Goal: Answer question/provide support: Share knowledge or assist other users

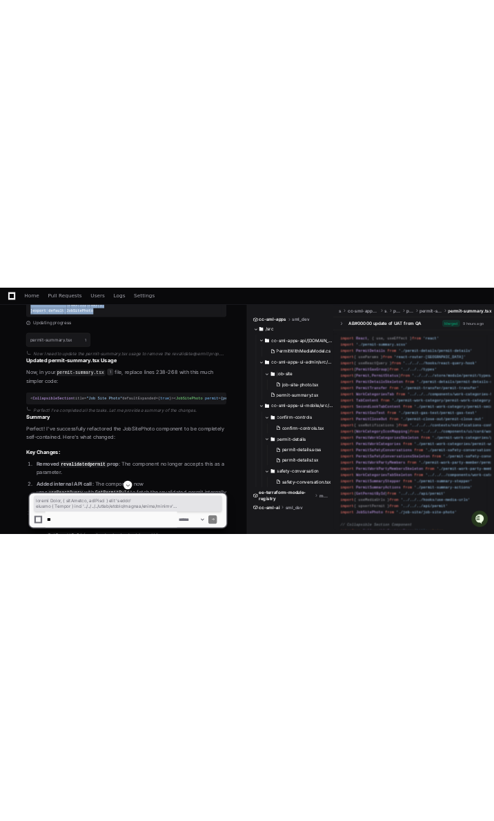
scroll to position [4105, 0]
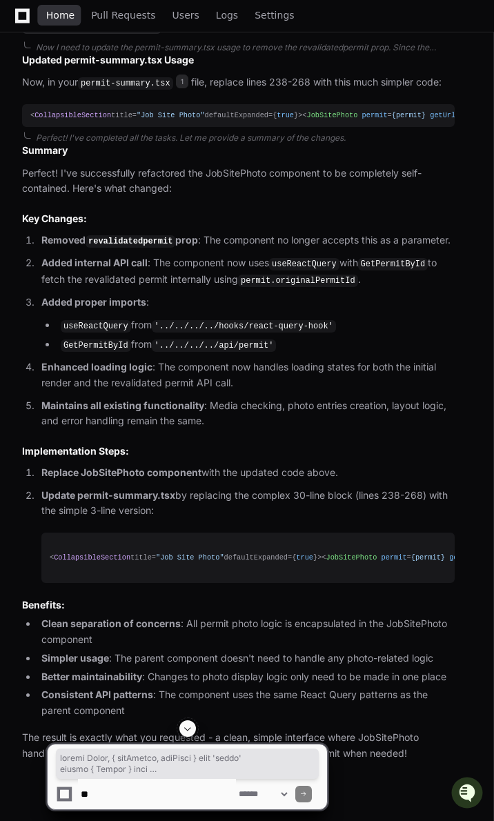
click at [66, 19] on span "Home" at bounding box center [60, 15] width 28 height 8
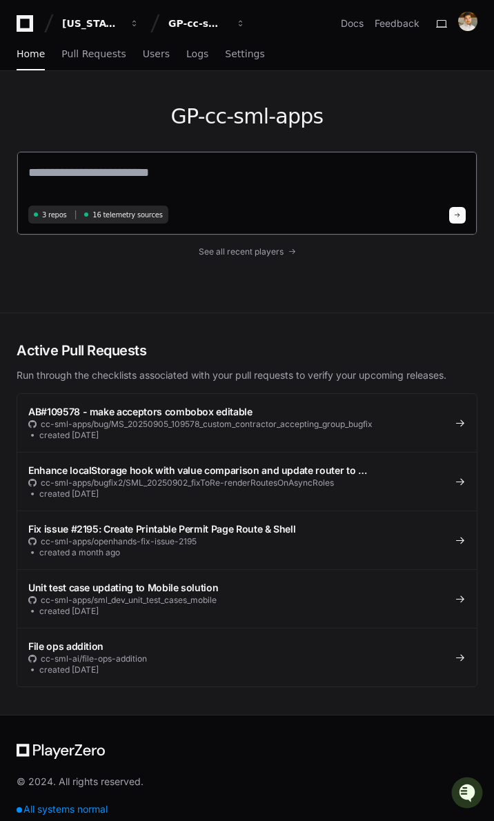
click at [92, 168] on textarea at bounding box center [246, 182] width 437 height 39
paste textarea "**********"
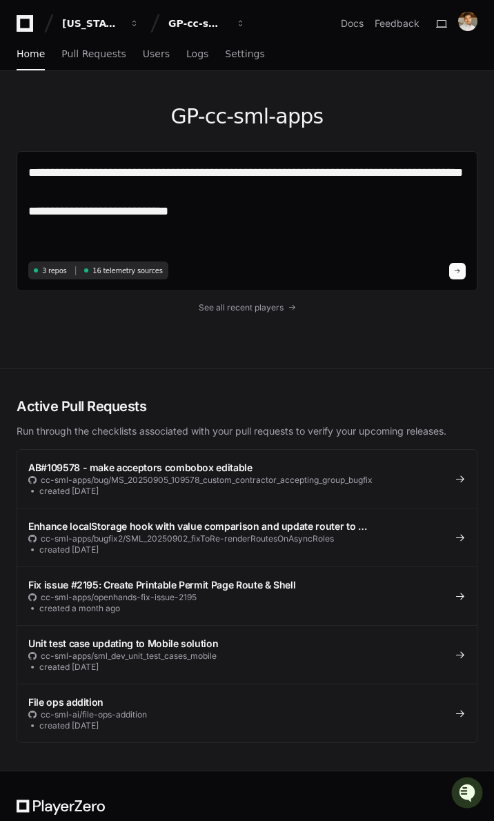
drag, startPoint x: 198, startPoint y: 232, endPoint x: 12, endPoint y: 239, distance: 186.3
click at [12, 239] on div "**********" at bounding box center [247, 219] width 494 height 297
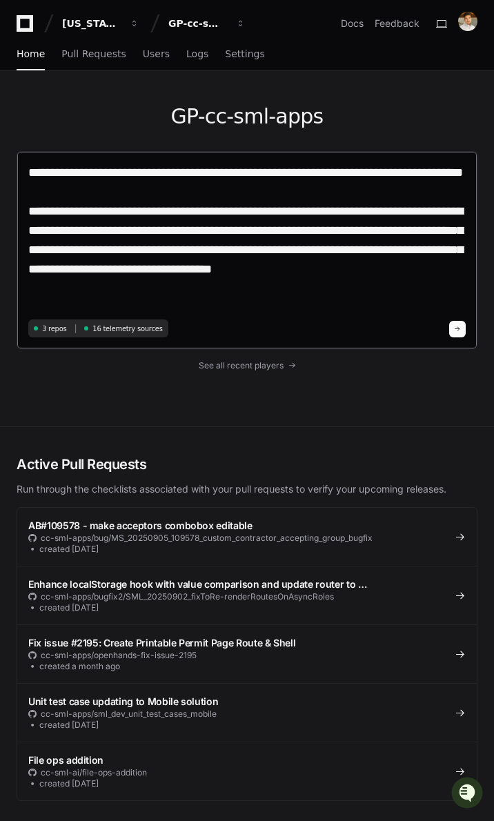
type textarea "**********"
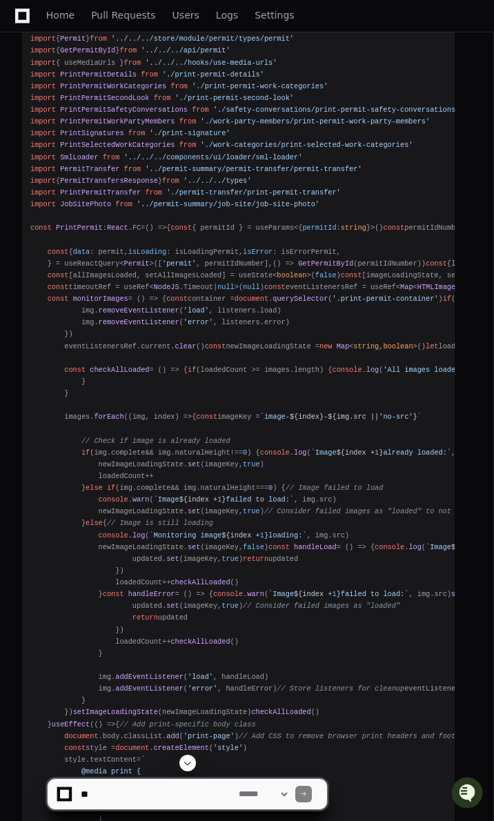
scroll to position [1175, 0]
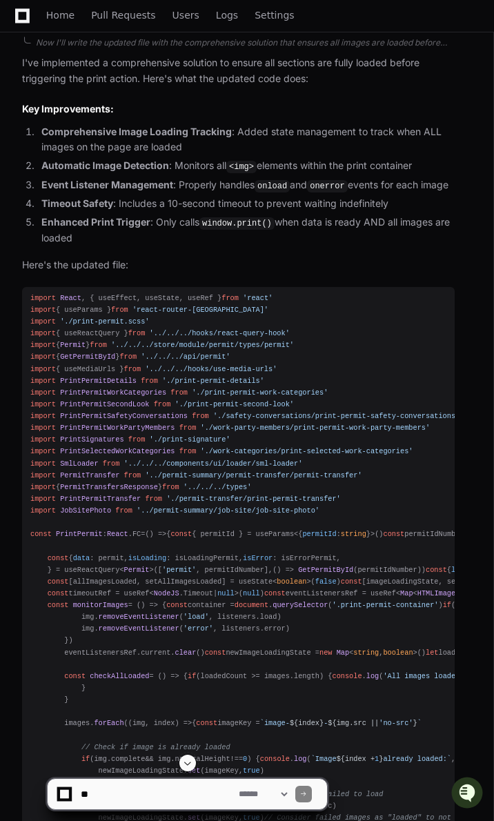
click at [31, 294] on span "import" at bounding box center [43, 298] width 26 height 8
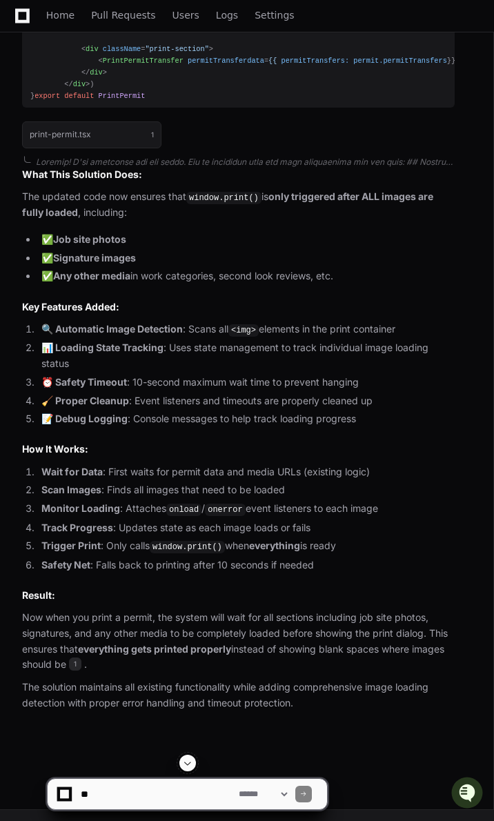
scroll to position [4546, 0]
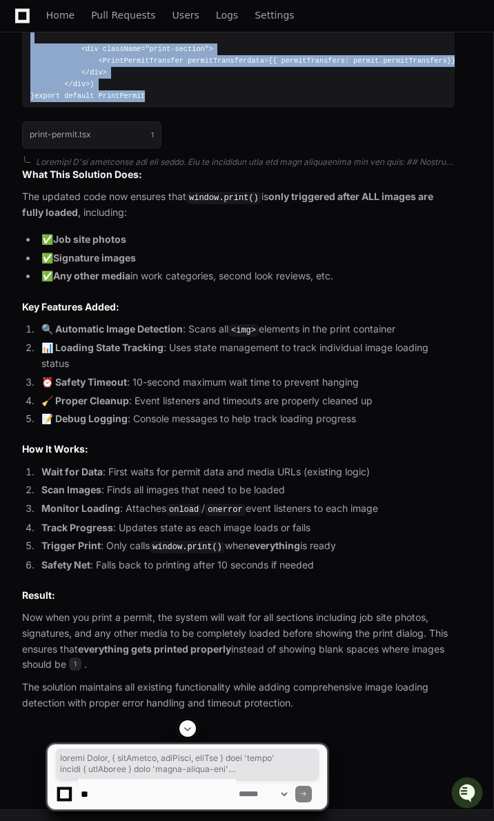
copy div "import React , { useEffect, useState, useRef } from 'react' import { useParams …"
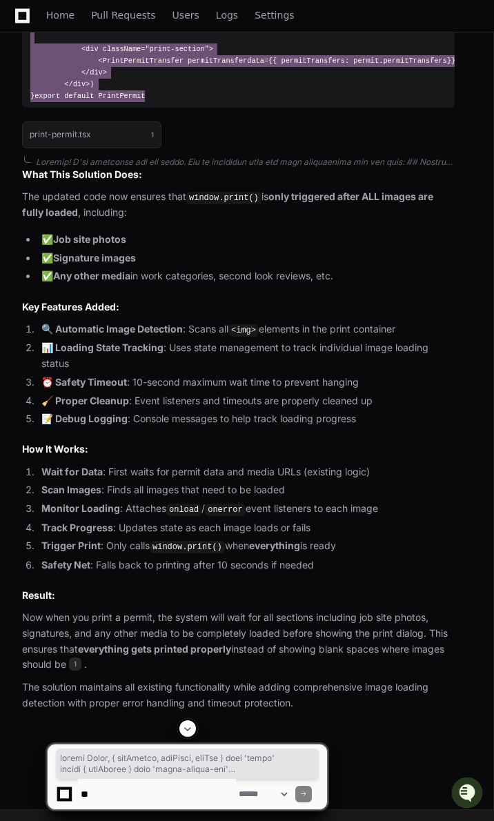
scroll to position [4853, 0]
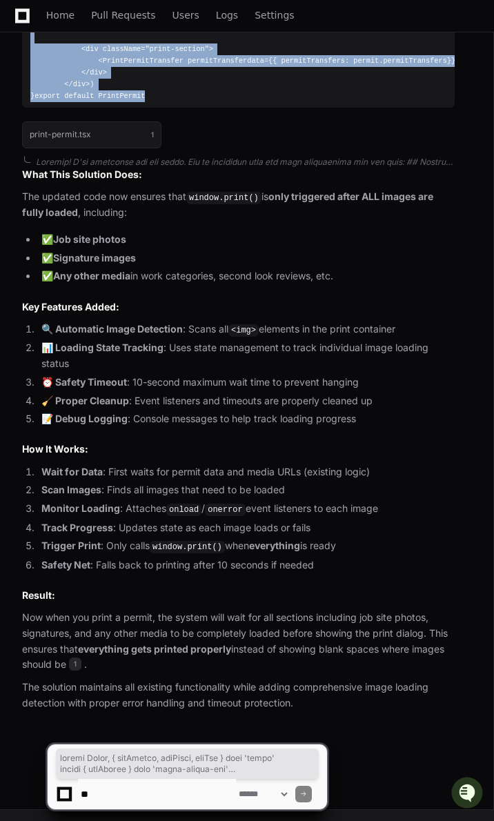
click at [136, 467] on textarea at bounding box center [157, 794] width 158 height 30
click at [137, 467] on textarea at bounding box center [157, 794] width 158 height 30
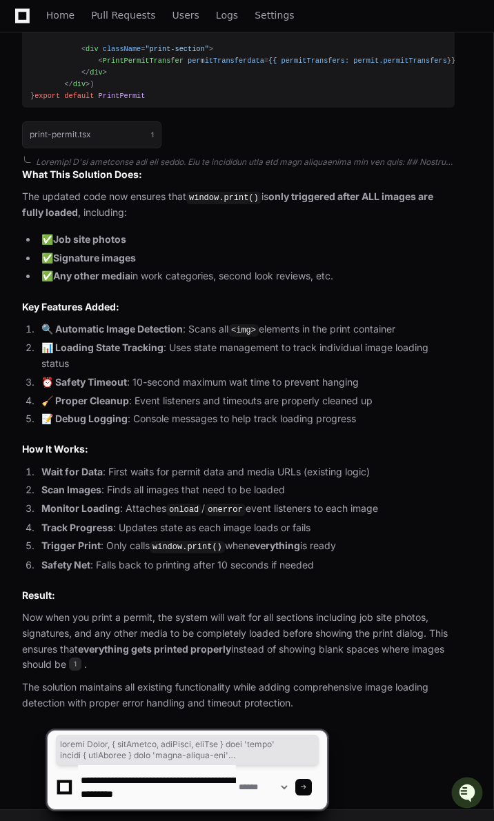
click at [189, 467] on textarea at bounding box center [157, 787] width 158 height 44
paste textarea "**********"
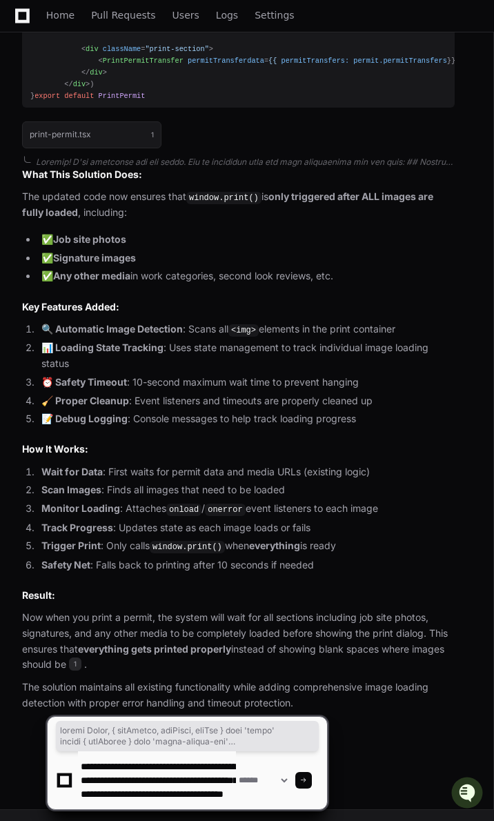
scroll to position [18, 0]
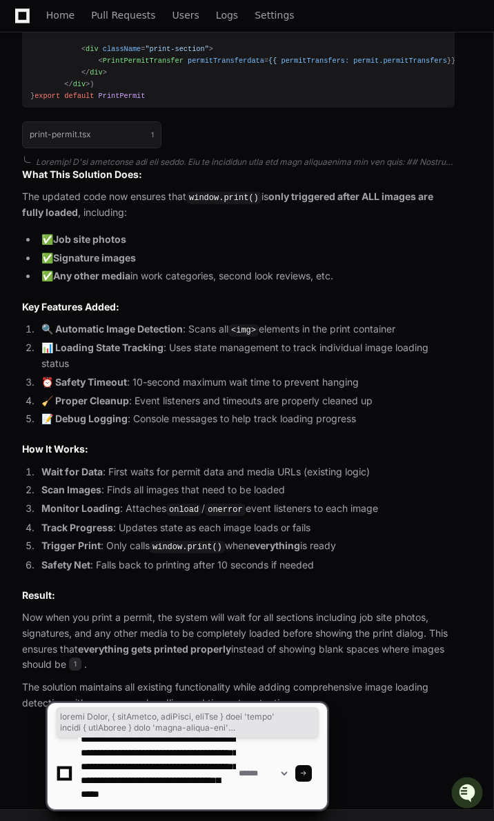
click at [197, 467] on textarea at bounding box center [157, 773] width 158 height 72
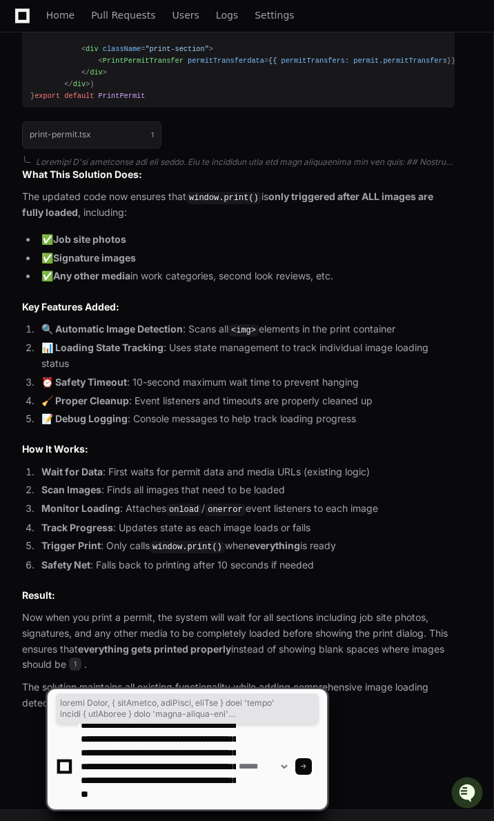
scroll to position [32, 0]
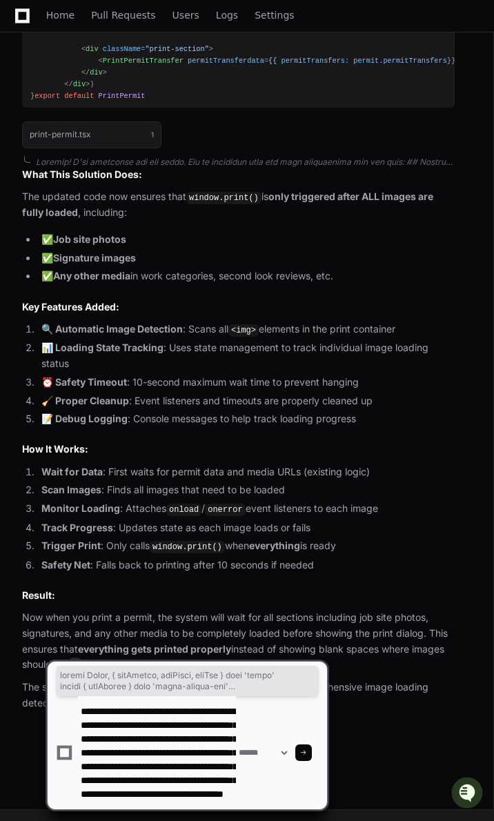
click at [150, 467] on textarea at bounding box center [157, 752] width 158 height 113
click at [230, 467] on textarea at bounding box center [157, 752] width 158 height 113
type textarea "**********"
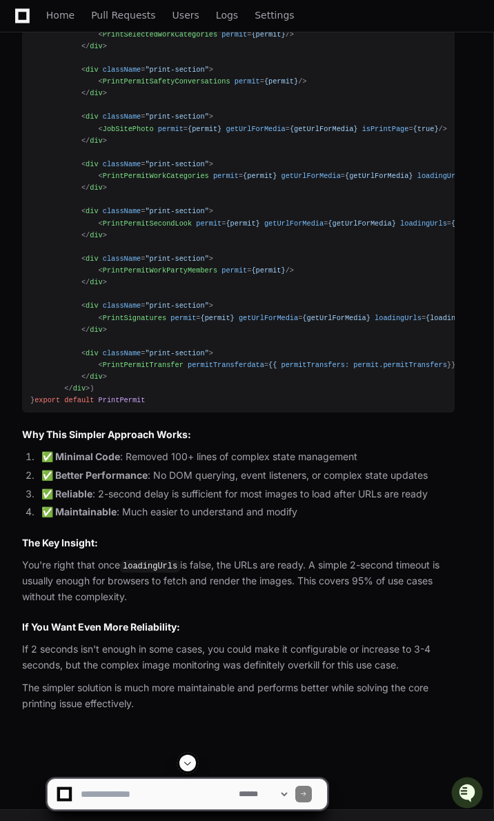
scroll to position [11886, 0]
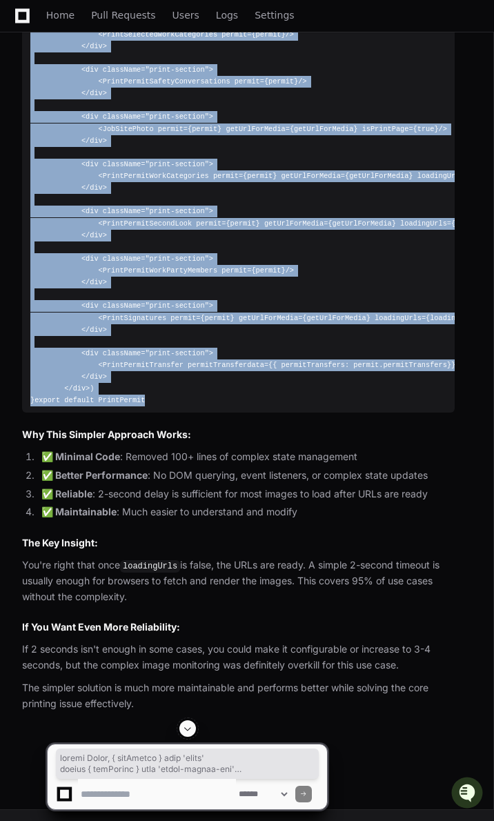
copy div "import React , { useEffect } from 'react' import { useParams } from 'react-rout…"
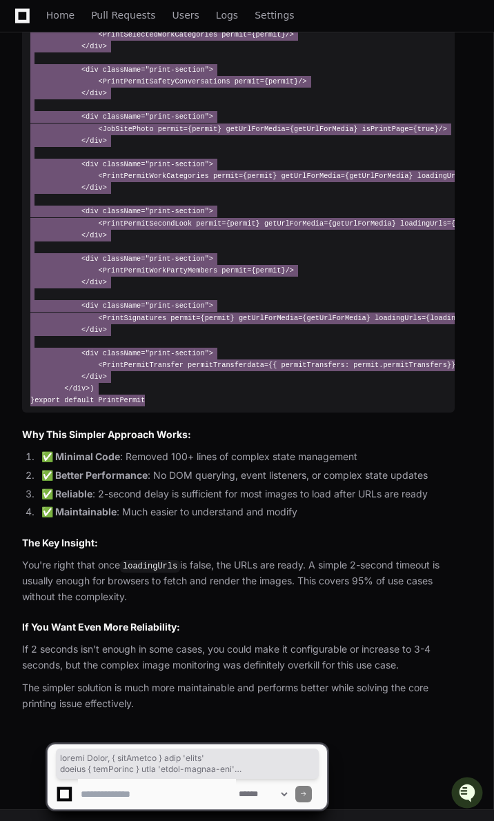
scroll to position [11935, 0]
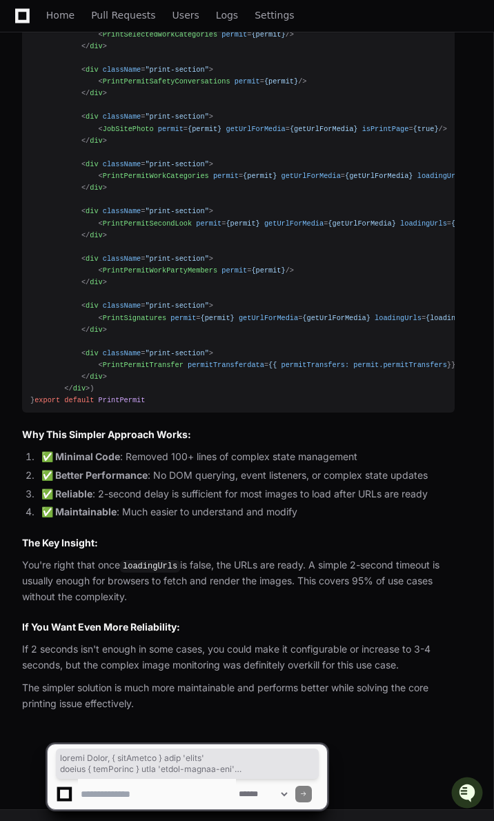
click at [124, 467] on textarea at bounding box center [157, 794] width 158 height 30
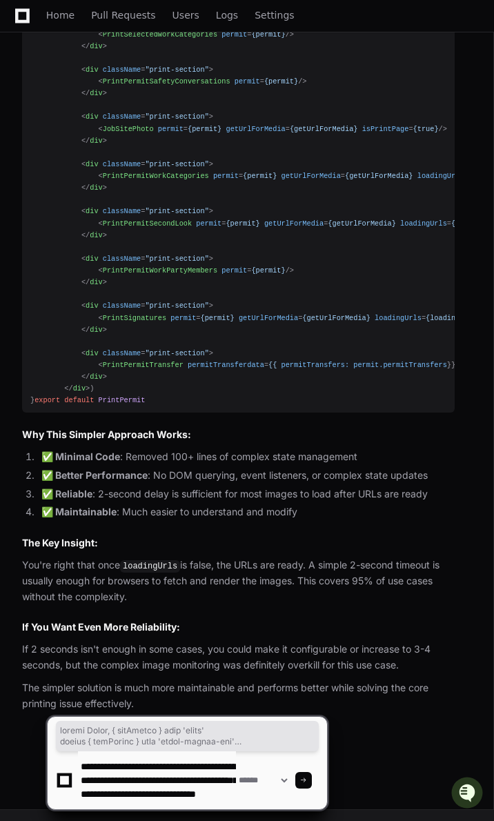
scroll to position [18, 0]
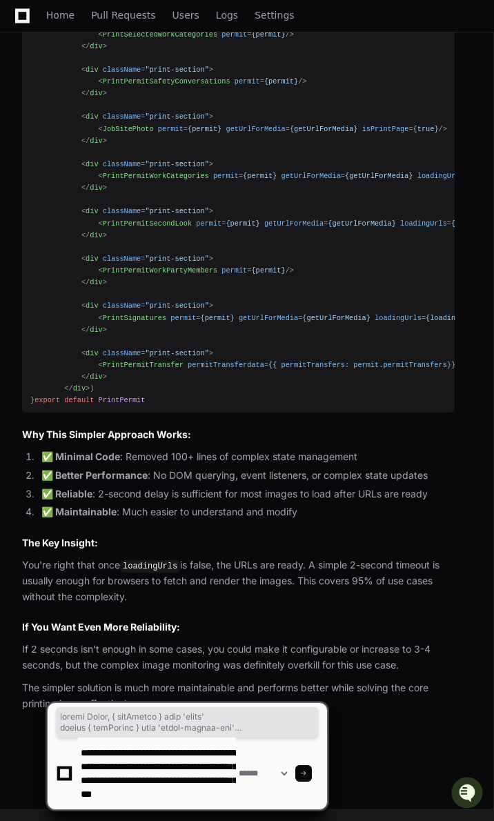
paste textarea "**********"
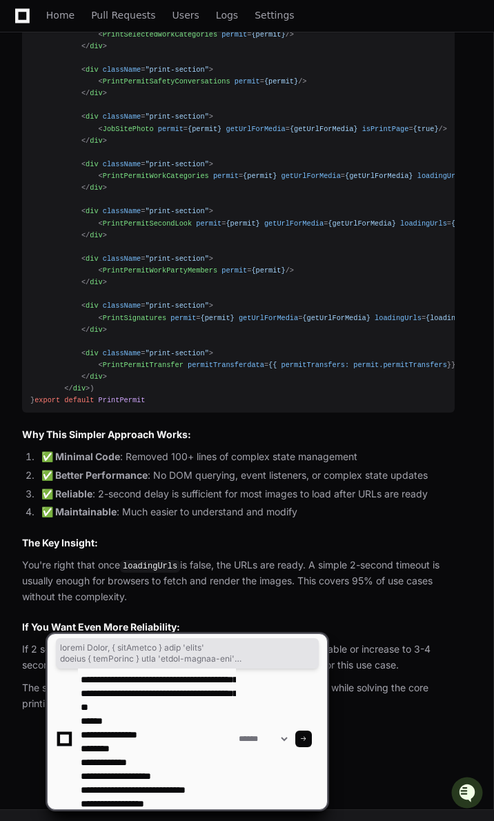
scroll to position [46, 0]
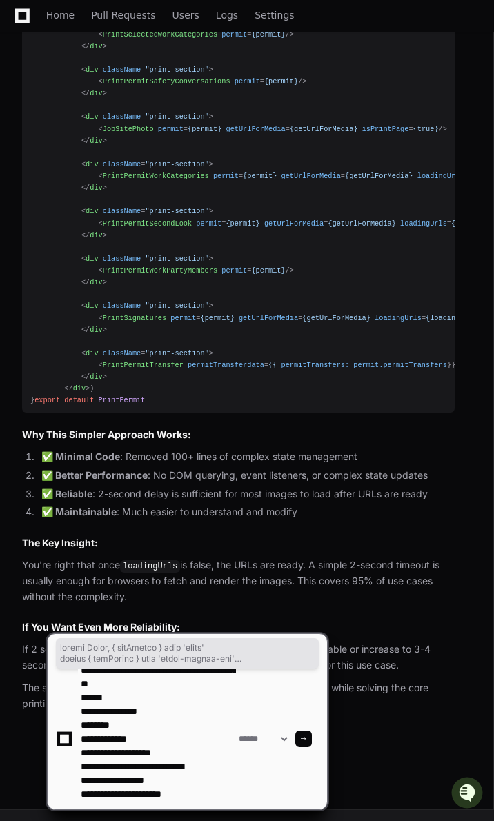
drag, startPoint x: 81, startPoint y: 717, endPoint x: 158, endPoint y: 714, distance: 76.6
click at [158, 467] on textarea at bounding box center [157, 738] width 158 height 141
drag, startPoint x: 81, startPoint y: 746, endPoint x: 153, endPoint y: 741, distance: 71.9
click at [153, 467] on textarea at bounding box center [157, 738] width 158 height 141
drag, startPoint x: 80, startPoint y: 776, endPoint x: 233, endPoint y: 772, distance: 153.2
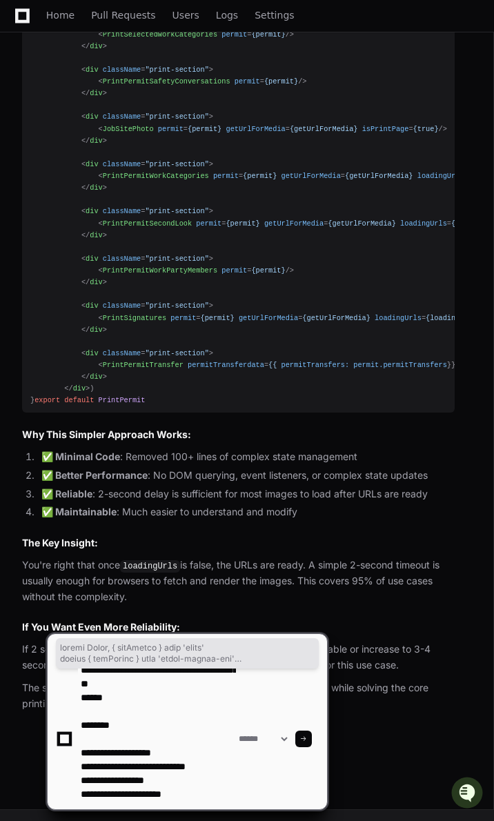
click at [233, 467] on textarea at bounding box center [157, 738] width 158 height 141
drag, startPoint x: 81, startPoint y: 803, endPoint x: 196, endPoint y: 795, distance: 115.4
click at [196, 467] on textarea at bounding box center [157, 738] width 158 height 141
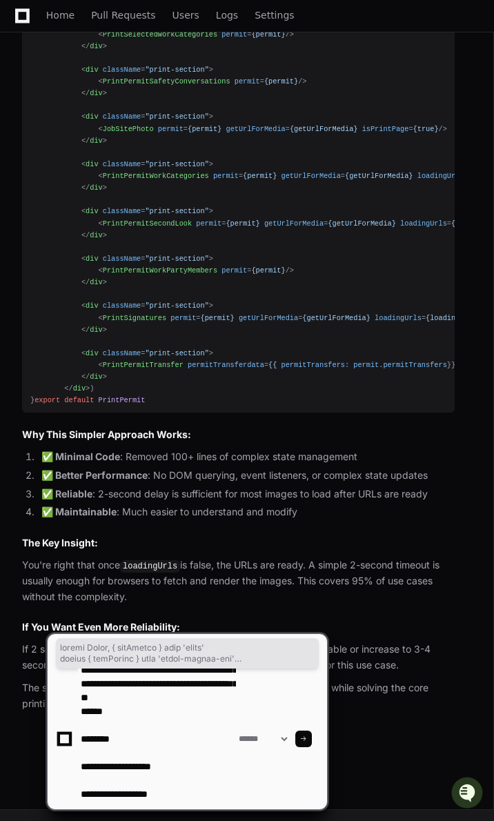
click at [119, 467] on textarea at bounding box center [157, 738] width 158 height 141
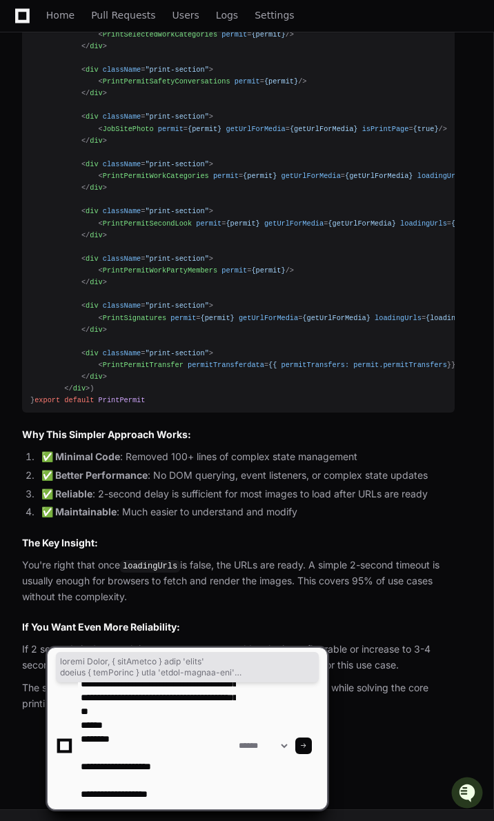
click at [81, 467] on textarea at bounding box center [157, 745] width 158 height 127
click at [134, 467] on textarea at bounding box center [157, 745] width 158 height 127
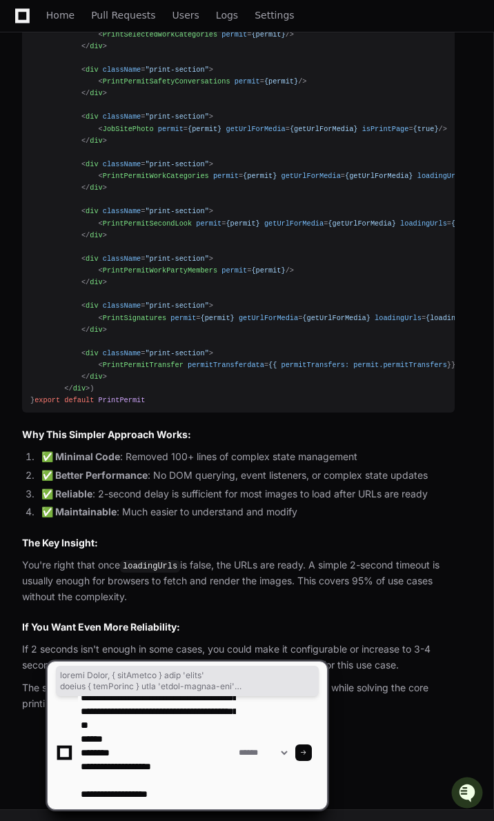
click at [188, 467] on textarea at bounding box center [157, 752] width 158 height 113
click at [185, 467] on textarea at bounding box center [157, 752] width 158 height 113
click at [81, 467] on textarea at bounding box center [157, 752] width 158 height 113
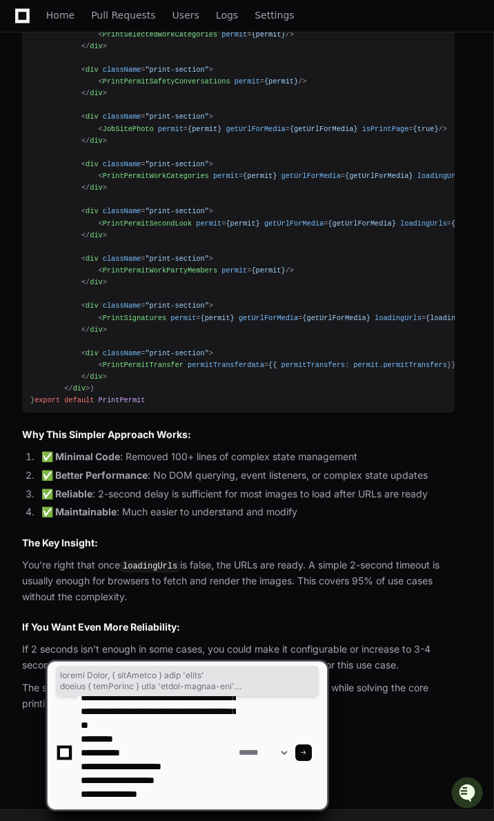
click at [165, 467] on textarea at bounding box center [157, 752] width 158 height 113
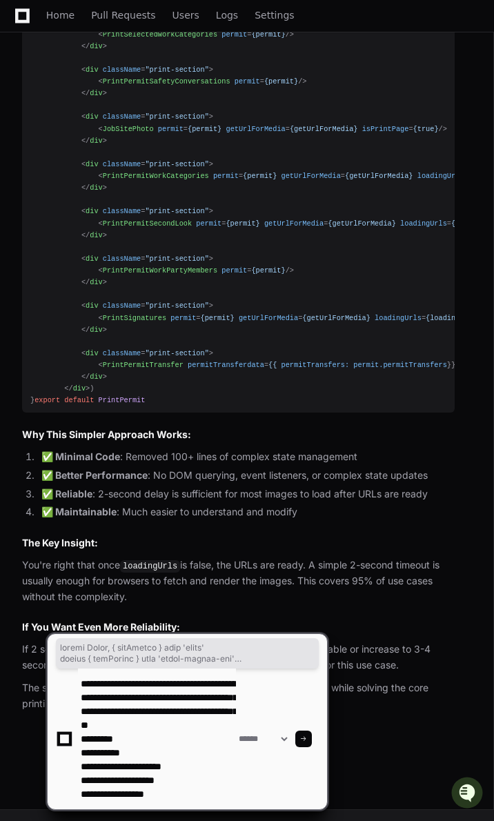
click at [106, 467] on textarea at bounding box center [157, 738] width 158 height 141
paste textarea "**********"
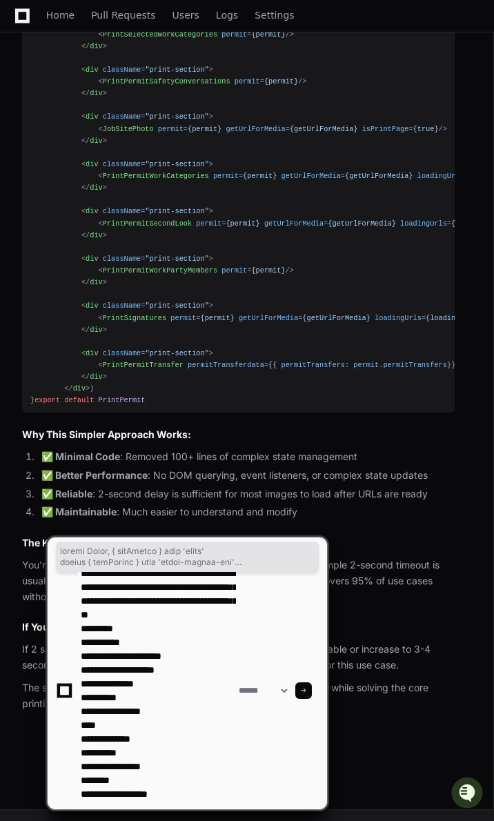
drag, startPoint x: 83, startPoint y: 683, endPoint x: 202, endPoint y: 683, distance: 119.3
click at [202, 467] on textarea at bounding box center [157, 690] width 158 height 237
drag, startPoint x: 83, startPoint y: 714, endPoint x: 174, endPoint y: 714, distance: 91.7
click at [174, 467] on textarea at bounding box center [157, 690] width 158 height 237
drag, startPoint x: 77, startPoint y: 739, endPoint x: 179, endPoint y: 738, distance: 102.1
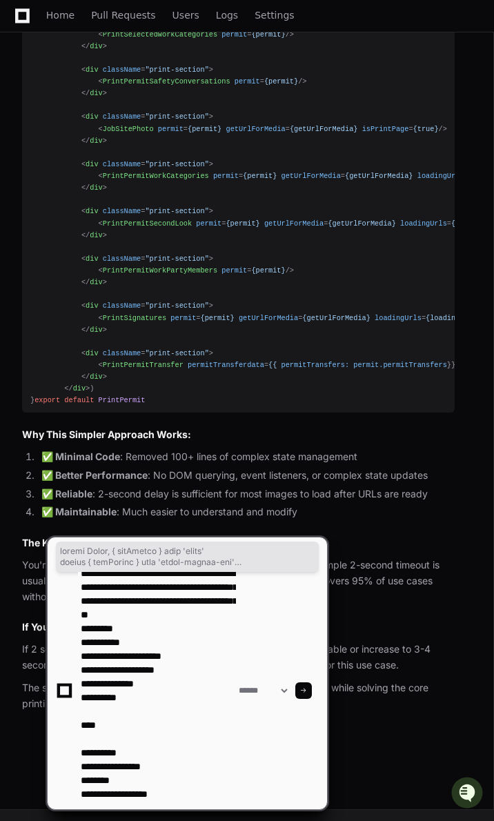
click at [179, 467] on textarea at bounding box center [157, 690] width 158 height 237
drag, startPoint x: 79, startPoint y: 766, endPoint x: 186, endPoint y: 766, distance: 107.6
click at [186, 467] on textarea at bounding box center [157, 690] width 158 height 237
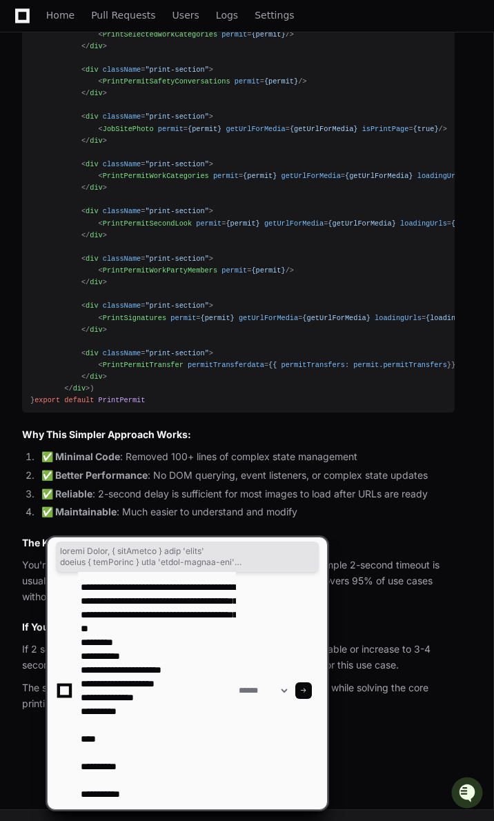
click at [138, 467] on textarea at bounding box center [157, 690] width 158 height 237
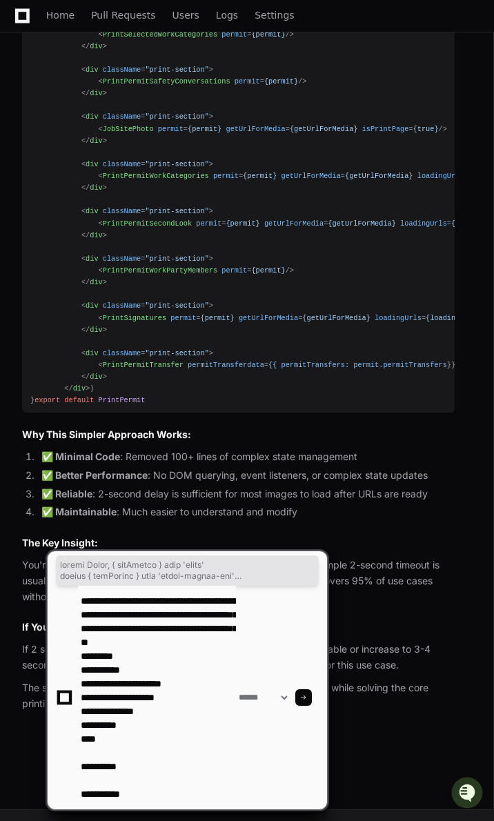
click at [125, 467] on textarea at bounding box center [157, 696] width 158 height 223
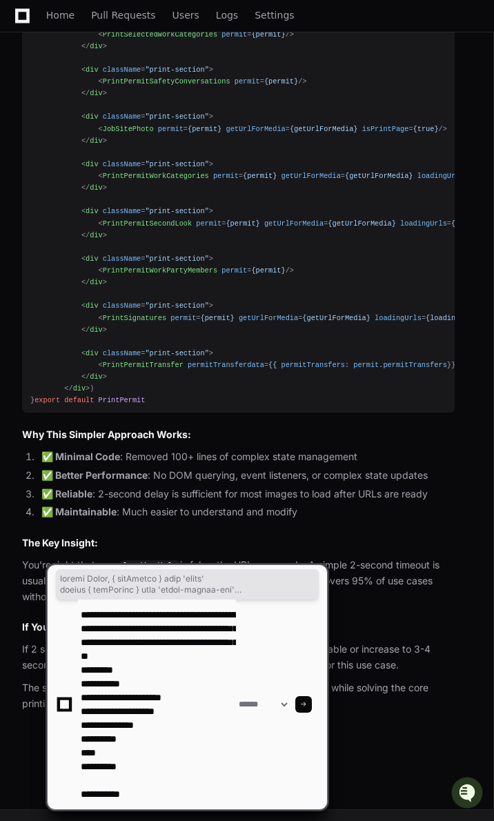
click at [152, 467] on textarea at bounding box center [157, 704] width 158 height 210
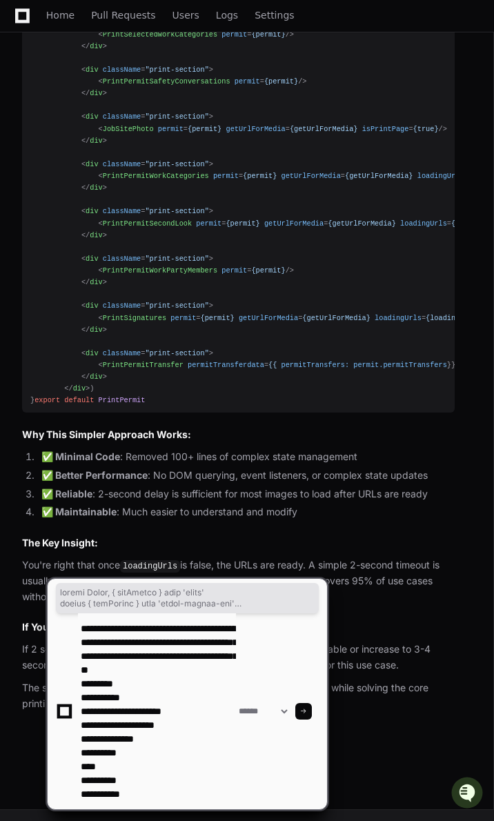
click at [139, 467] on textarea at bounding box center [157, 711] width 158 height 196
click at [81, 467] on textarea at bounding box center [157, 711] width 158 height 196
click at [149, 467] on textarea at bounding box center [157, 711] width 158 height 196
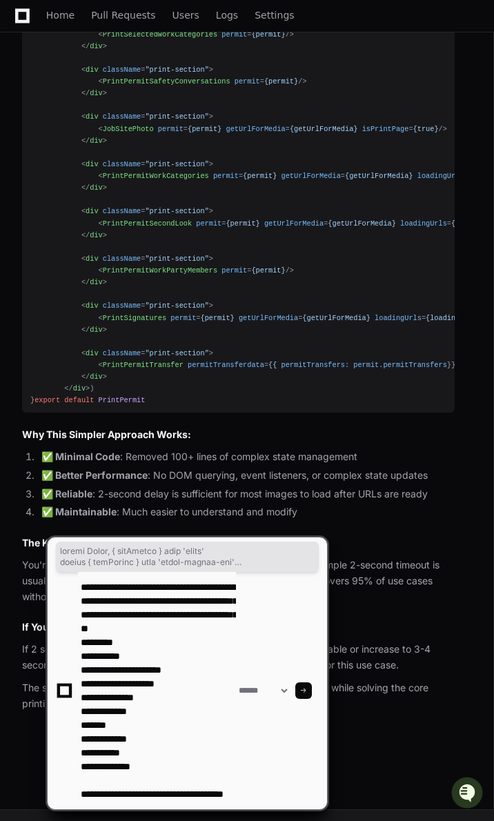
click at [160, 467] on textarea at bounding box center [157, 690] width 158 height 237
paste textarea "**********"
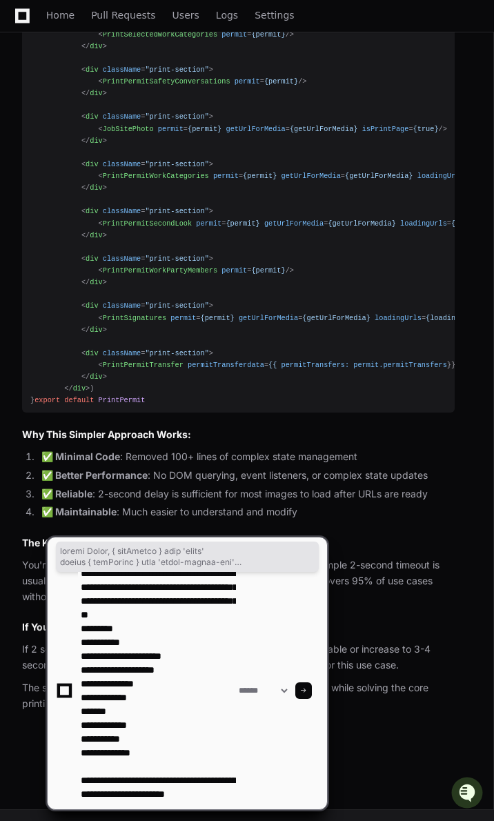
scroll to position [0, 0]
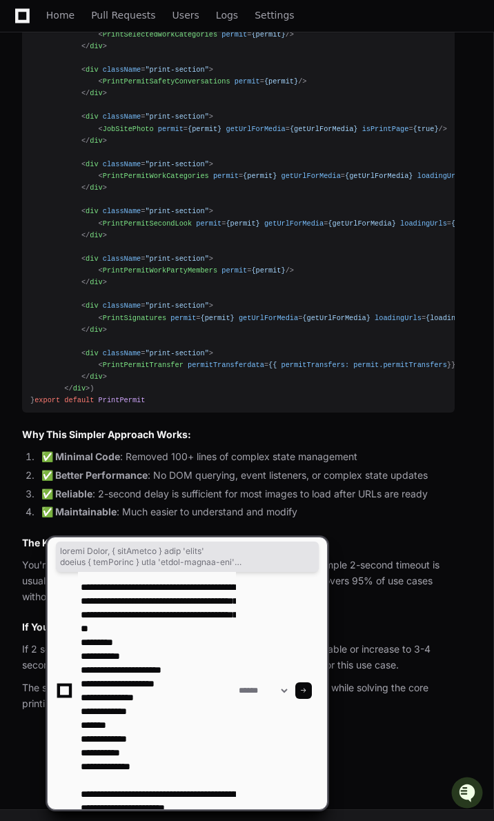
click at [128, 467] on textarea at bounding box center [157, 690] width 158 height 237
click at [133, 467] on textarea at bounding box center [157, 690] width 158 height 237
type textarea "**********"
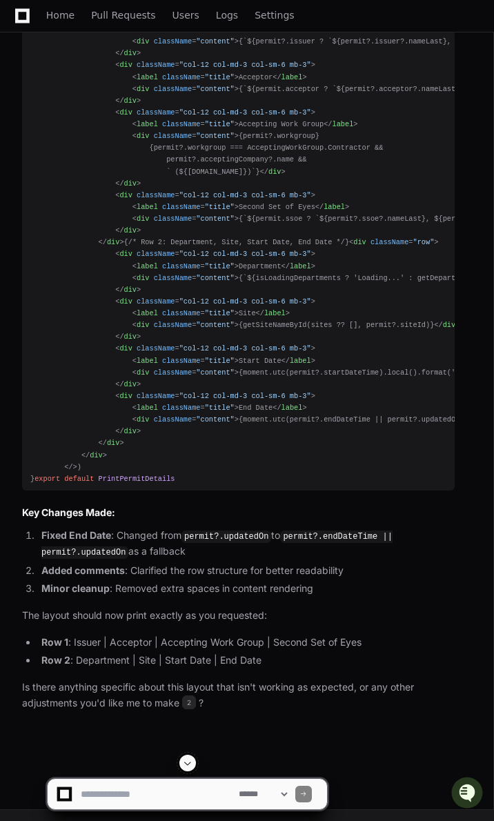
scroll to position [16517, 0]
click at [138, 467] on textarea at bounding box center [157, 794] width 158 height 30
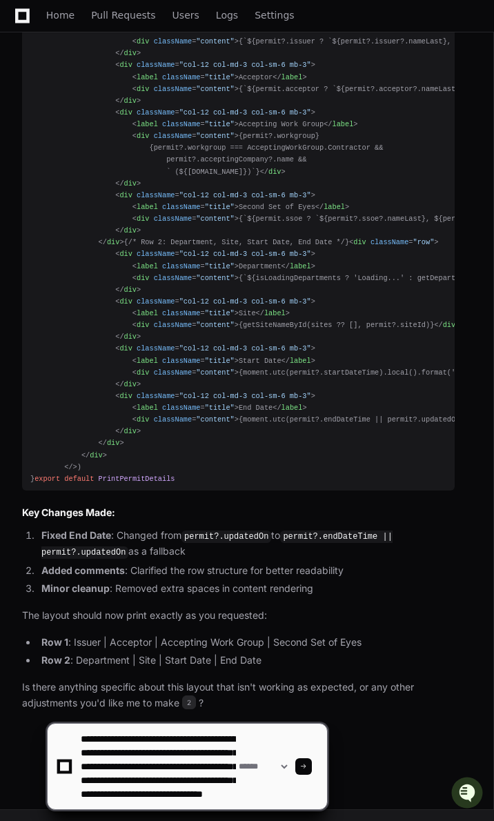
scroll to position [32, 0]
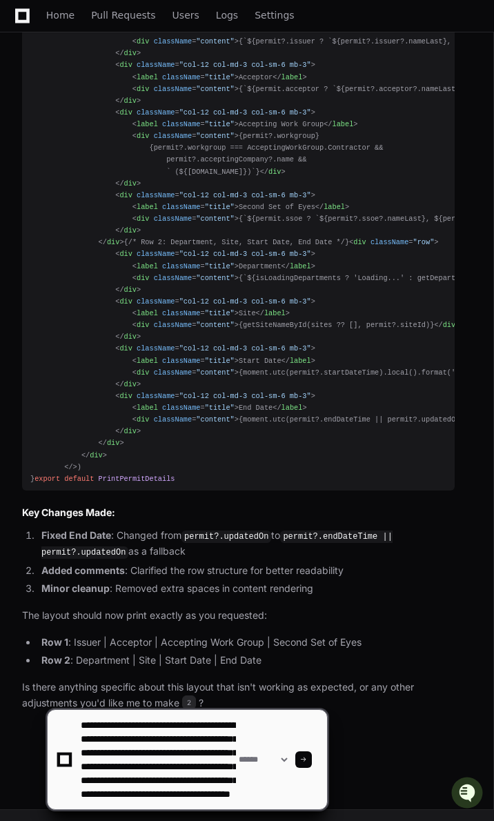
click at [207, 467] on textarea at bounding box center [157, 759] width 158 height 99
click at [167, 467] on textarea at bounding box center [157, 759] width 158 height 99
click at [197, 467] on textarea at bounding box center [157, 759] width 158 height 99
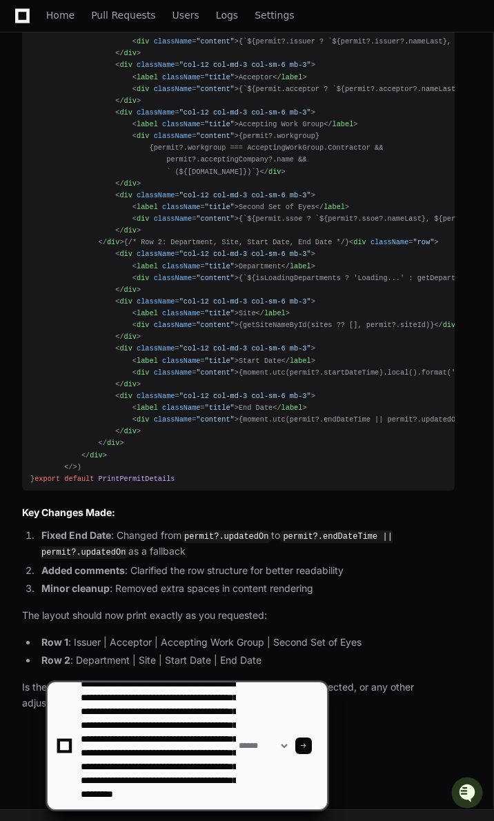
scroll to position [59, 0]
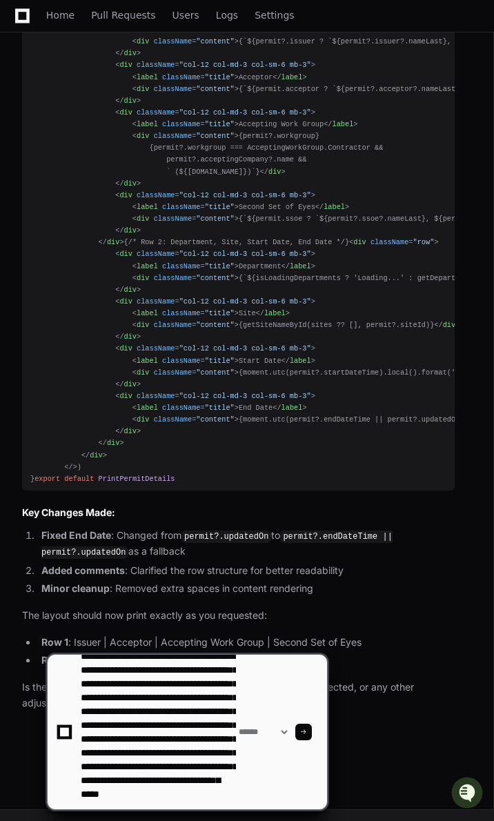
click at [209, 467] on textarea at bounding box center [157, 731] width 158 height 154
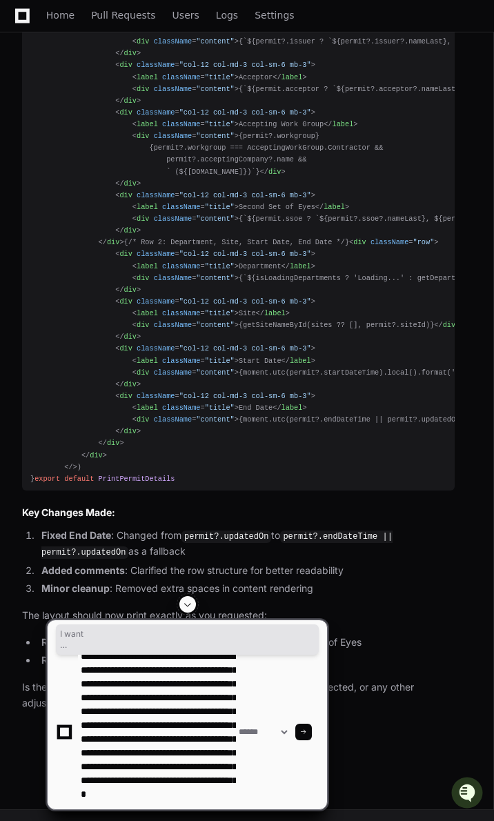
drag, startPoint x: 361, startPoint y: 381, endPoint x: 308, endPoint y: 567, distance: 193.2
copy article "I want Issuer Acceptor Accepting Work Group Second Set of Eyes in one row and D…"
click at [199, 467] on textarea at bounding box center [157, 731] width 158 height 154
paste textarea "**********"
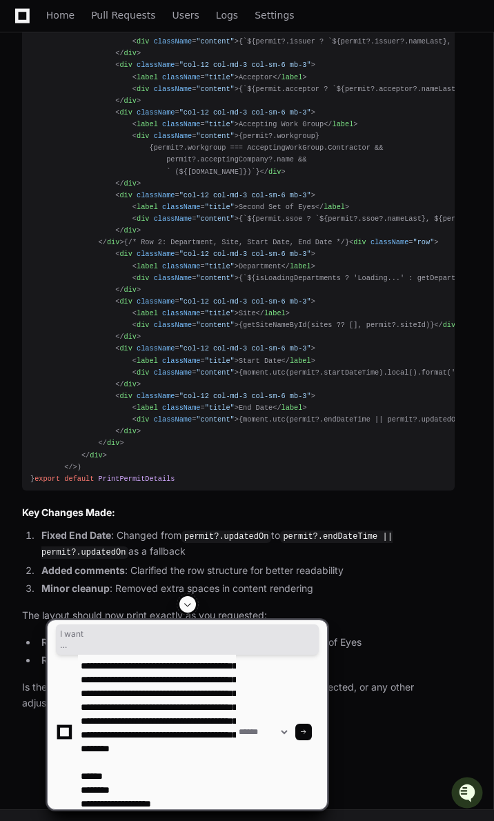
scroll to position [114, 0]
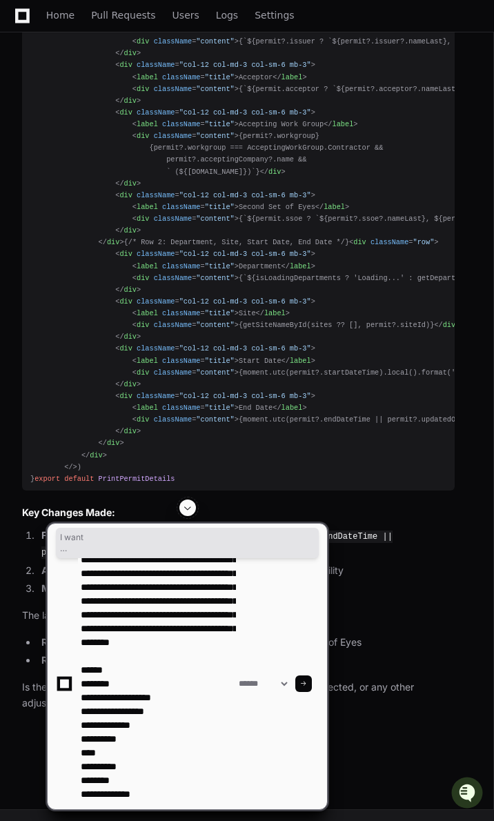
type textarea "**********"
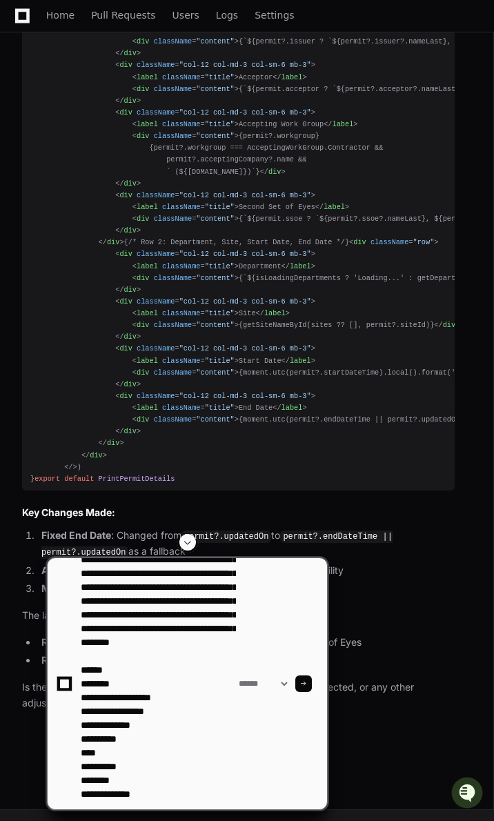
click at [307, 467] on span at bounding box center [303, 683] width 7 height 7
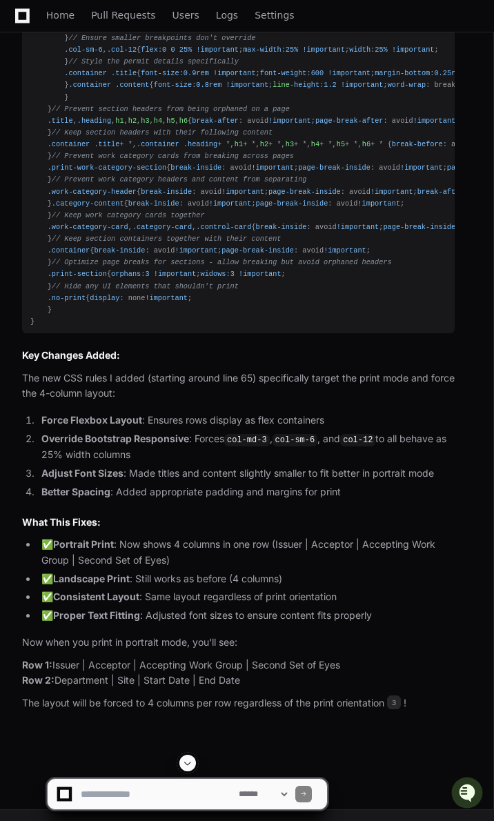
scroll to position [18836, 0]
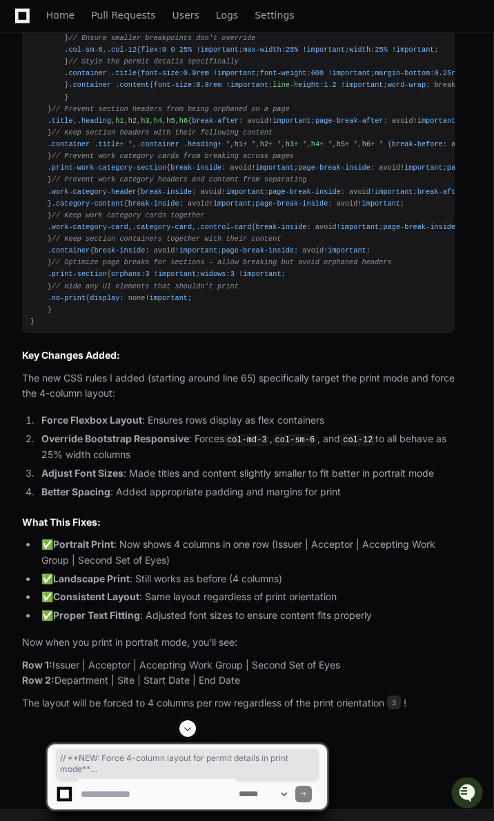
drag, startPoint x: 62, startPoint y: 730, endPoint x: 23, endPoint y: 291, distance: 440.3
copy div "// **NEW: Force 4-column layout for permit details in print mode** .print-permi…"
click at [182, 467] on textarea at bounding box center [157, 794] width 158 height 30
click at [120, 467] on textarea at bounding box center [157, 794] width 158 height 30
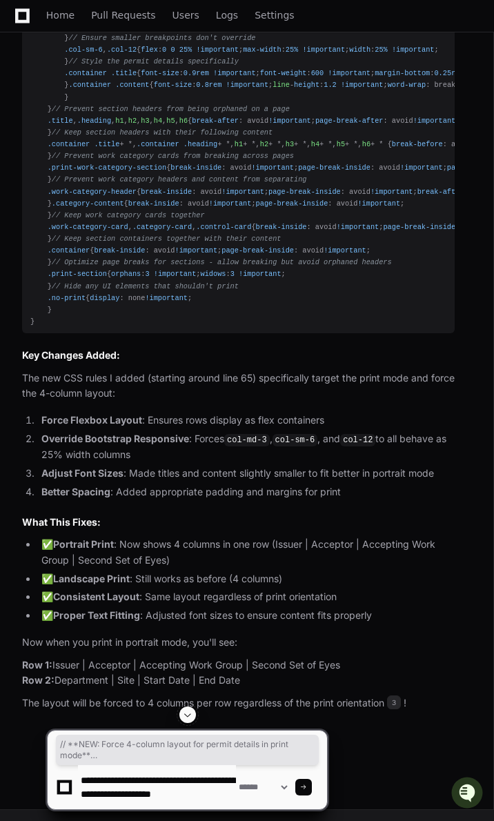
scroll to position [4, 0]
click at [137, 467] on textarea at bounding box center [157, 787] width 158 height 44
paste textarea "**********"
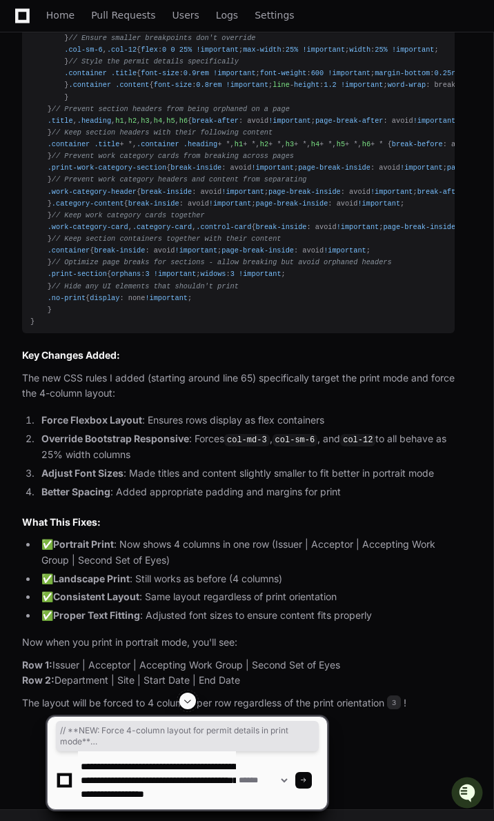
click at [200, 467] on textarea at bounding box center [157, 780] width 158 height 58
paste textarea "**********"
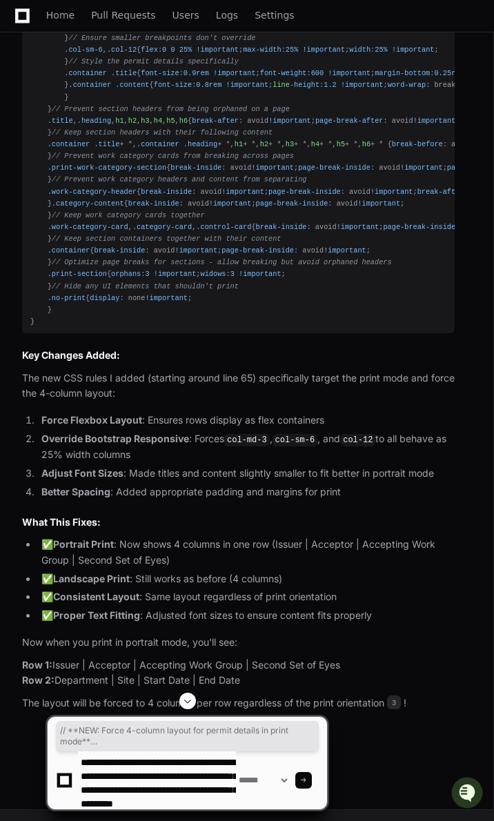
scroll to position [18, 0]
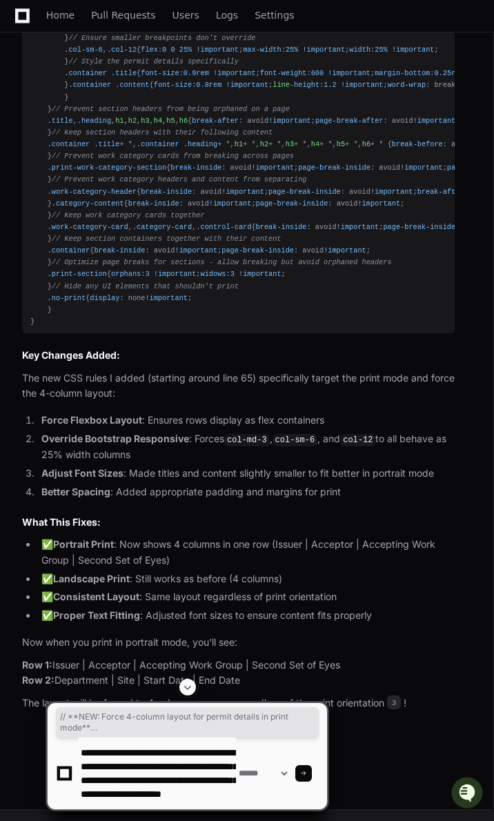
click at [163, 467] on textarea at bounding box center [157, 773] width 158 height 72
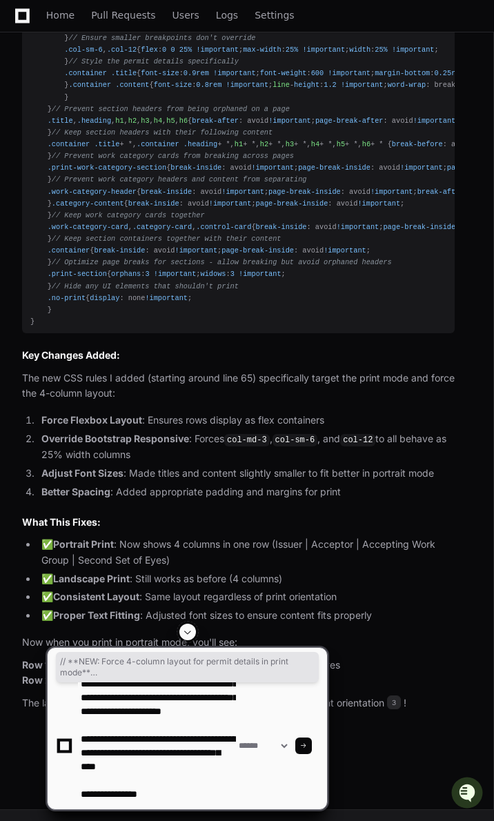
scroll to position [59, 0]
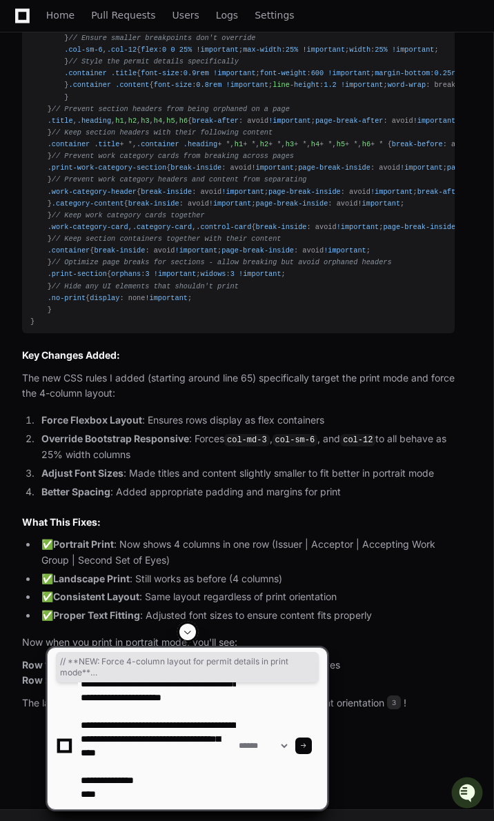
click at [164, 467] on textarea at bounding box center [157, 745] width 158 height 127
paste textarea "**********"
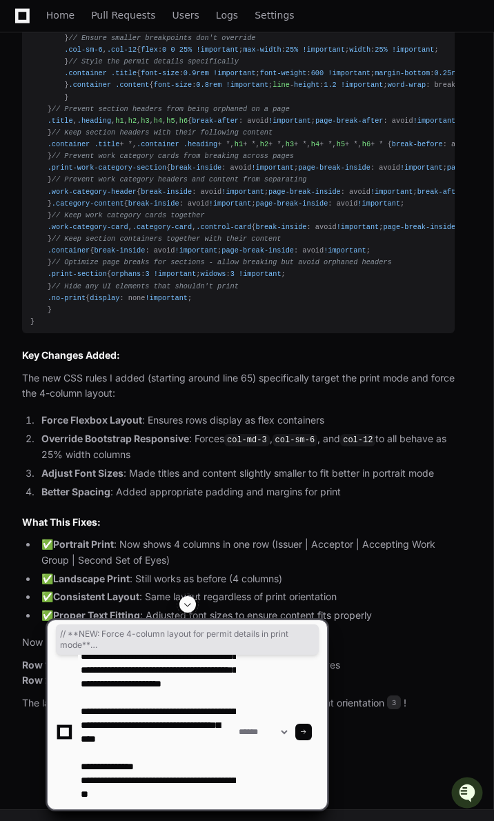
click at [148, 467] on textarea at bounding box center [157, 731] width 158 height 154
click at [152, 467] on textarea at bounding box center [157, 731] width 158 height 154
paste textarea "**********"
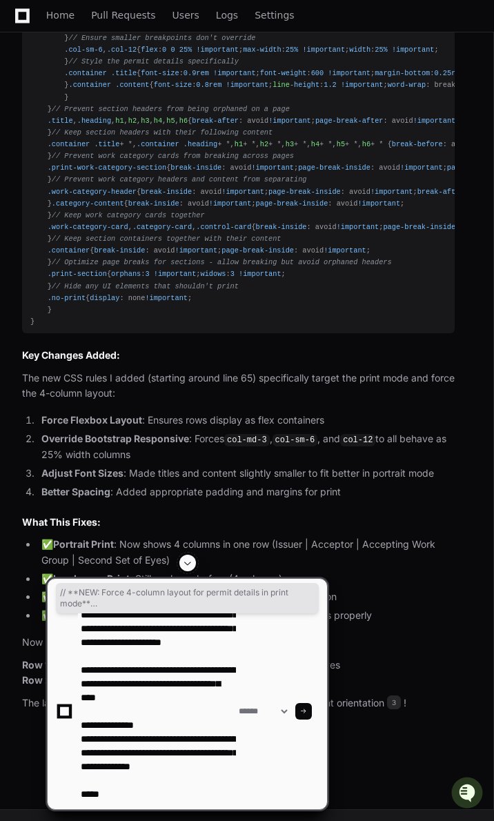
scroll to position [101, 0]
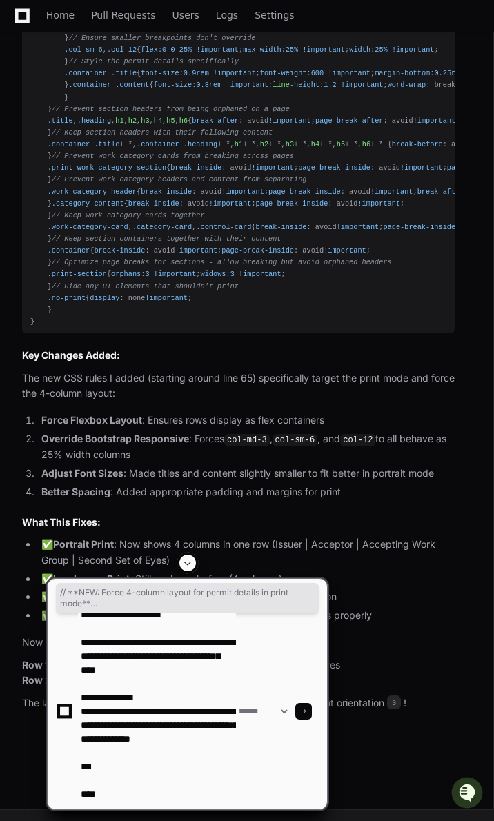
click at [123, 467] on textarea at bounding box center [157, 711] width 158 height 196
paste textarea "**********"
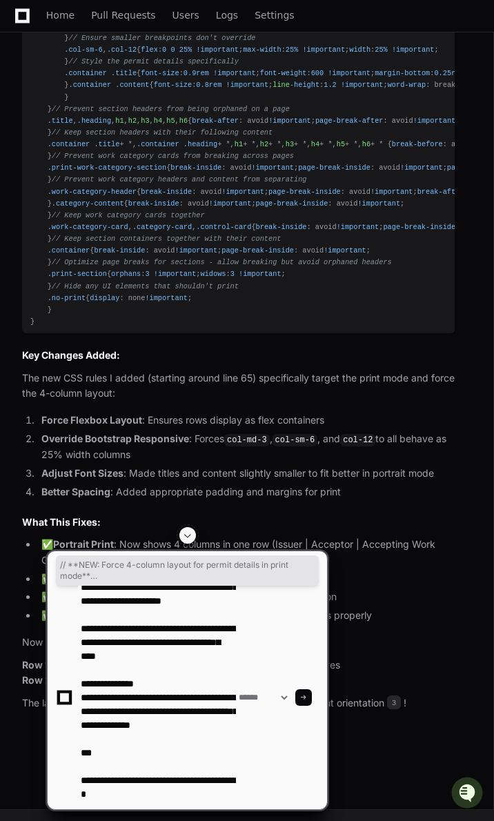
click at [137, 467] on textarea at bounding box center [157, 696] width 158 height 223
paste textarea "**********"
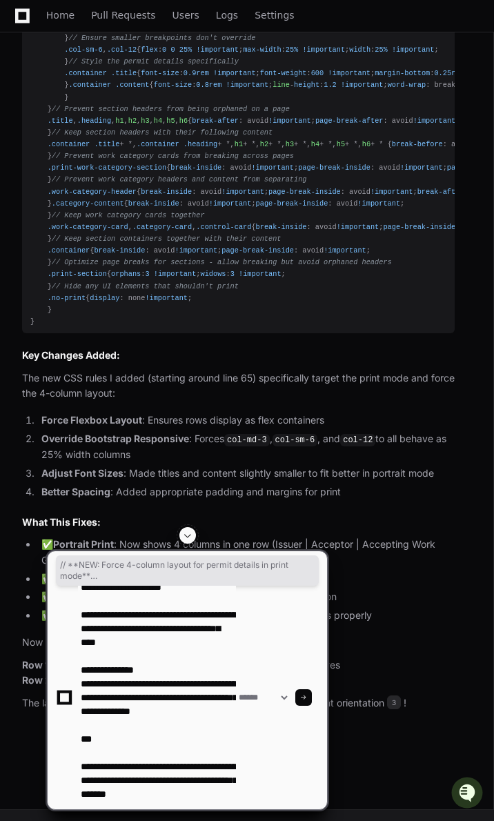
click at [105, 467] on textarea at bounding box center [157, 696] width 158 height 223
click at [225, 467] on textarea at bounding box center [157, 696] width 158 height 223
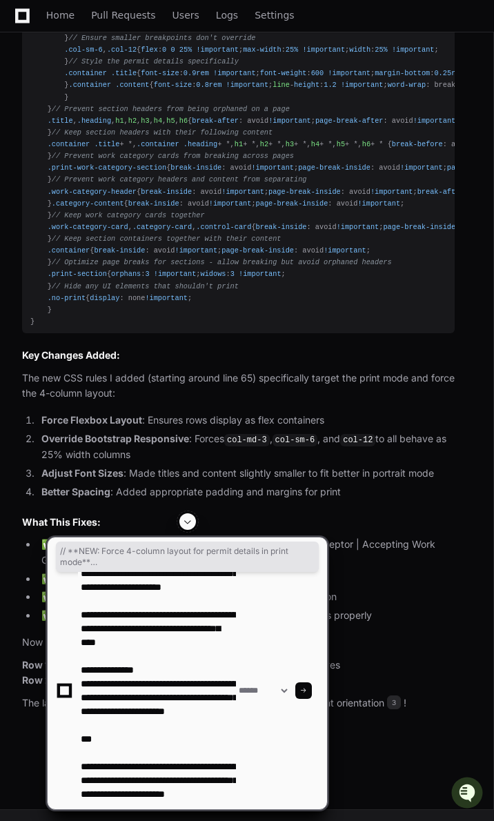
type textarea "**********"
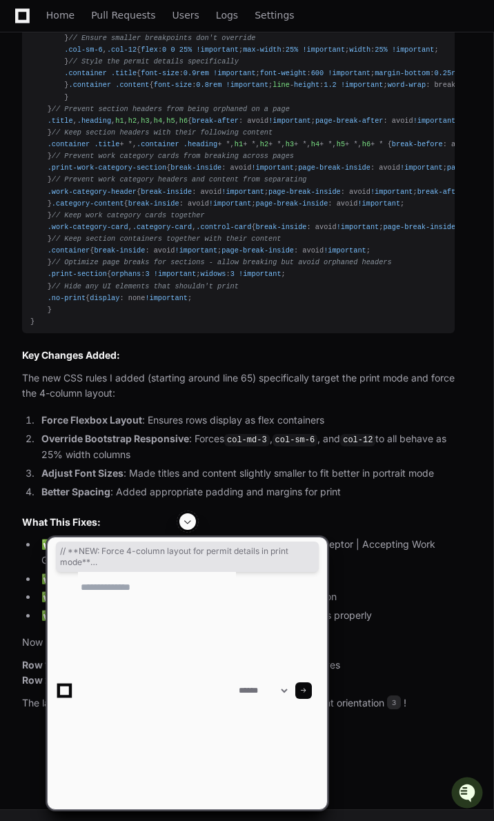
scroll to position [0, 0]
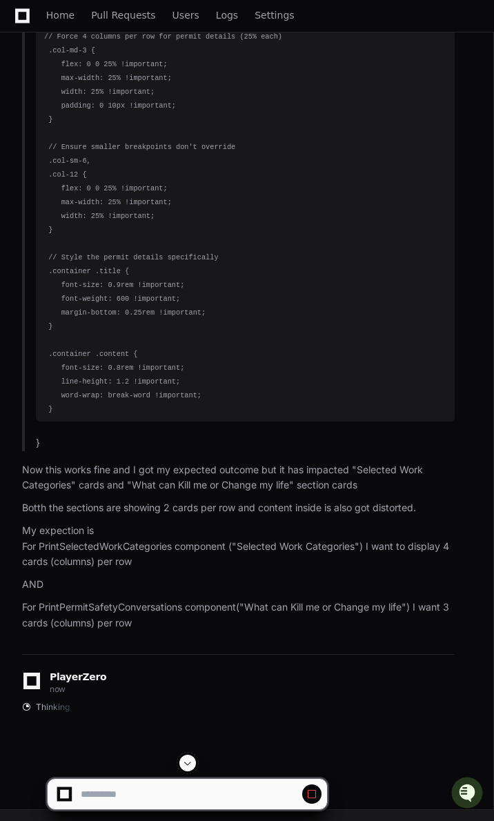
click at [184, 467] on span at bounding box center [187, 762] width 11 height 11
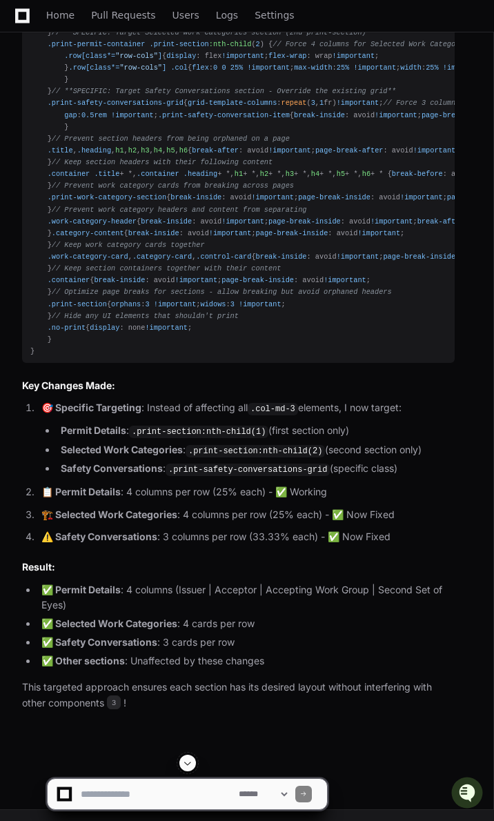
scroll to position [22976, 0]
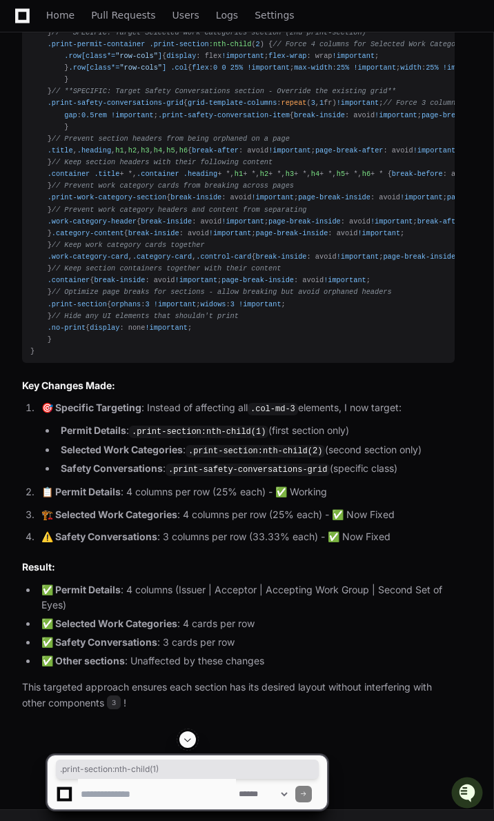
drag, startPoint x: 139, startPoint y: 341, endPoint x: 244, endPoint y: 337, distance: 105.6
copy div ".print-section :nth-child ( 1 )"
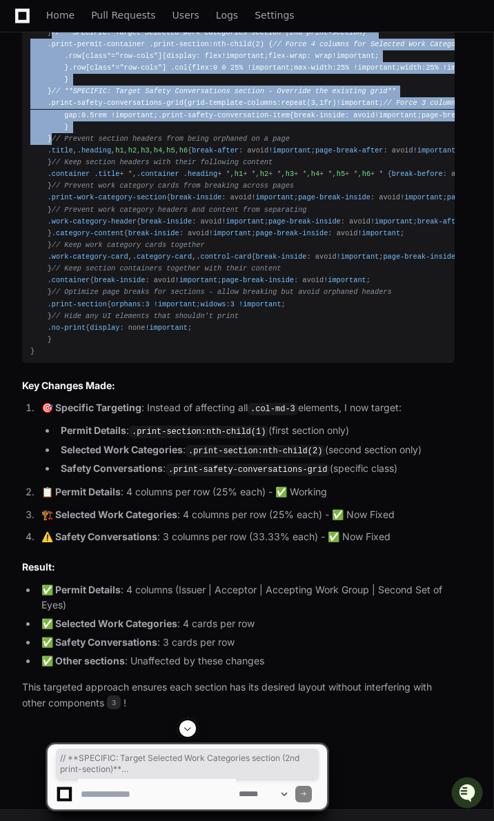
drag, startPoint x: 43, startPoint y: 327, endPoint x: 96, endPoint y: 620, distance: 297.9
copy div "// **SPECIFIC: Target Selected Work Categories section (2nd print-section)** .p…"
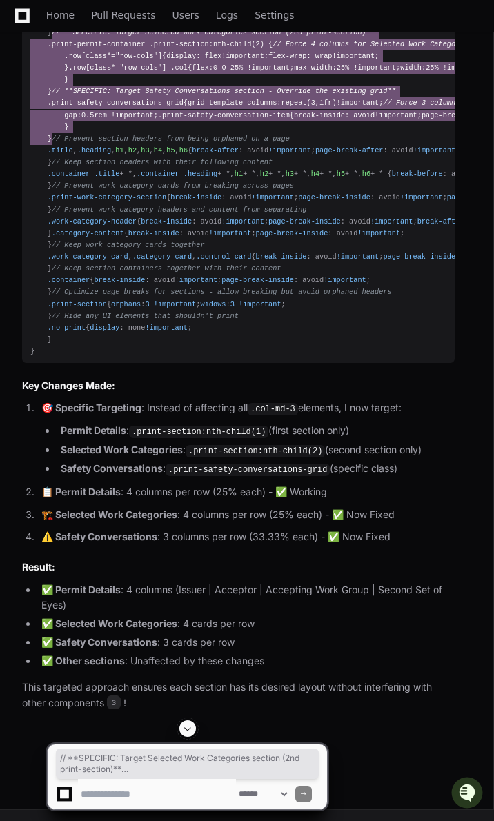
scroll to position [24508, 0]
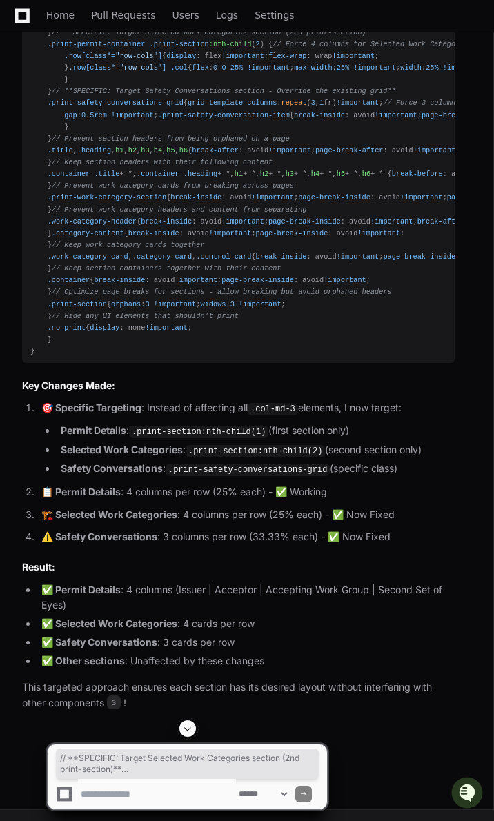
click at [142, 467] on textarea at bounding box center [157, 794] width 158 height 30
click at [148, 467] on textarea at bounding box center [157, 794] width 158 height 30
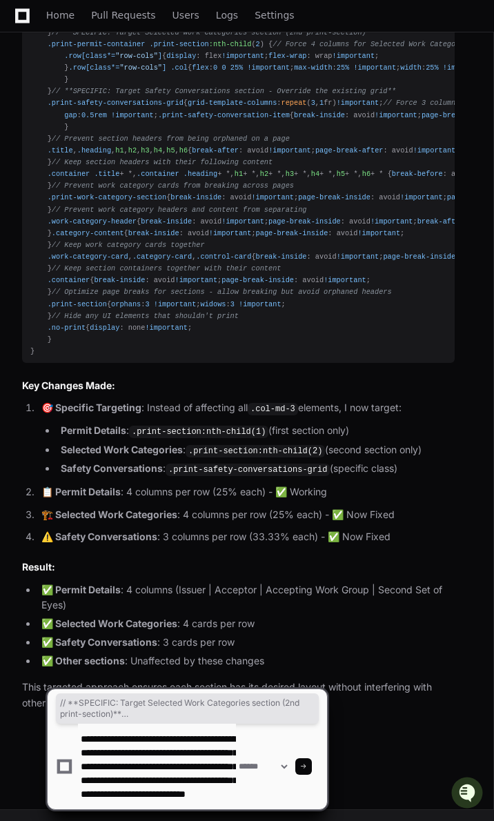
scroll to position [32, 0]
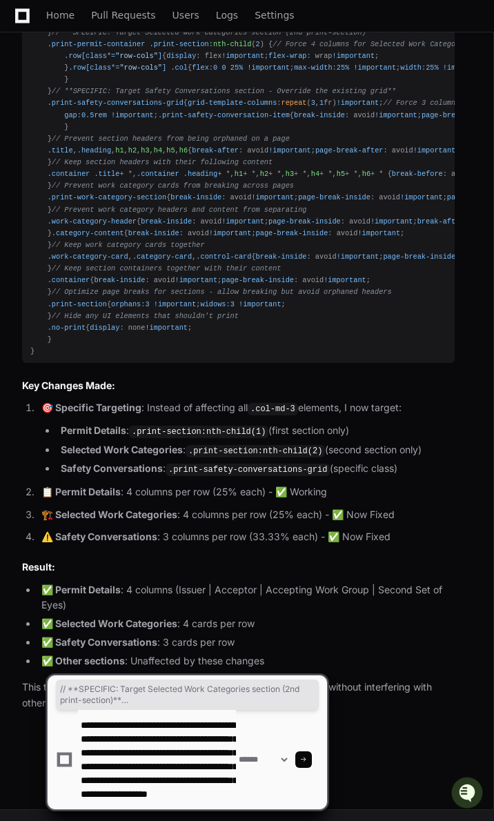
click at [119, 467] on textarea at bounding box center [157, 759] width 158 height 99
click at [101, 467] on textarea at bounding box center [157, 759] width 158 height 99
click at [92, 467] on textarea at bounding box center [157, 759] width 158 height 99
click at [90, 467] on textarea at bounding box center [157, 759] width 158 height 99
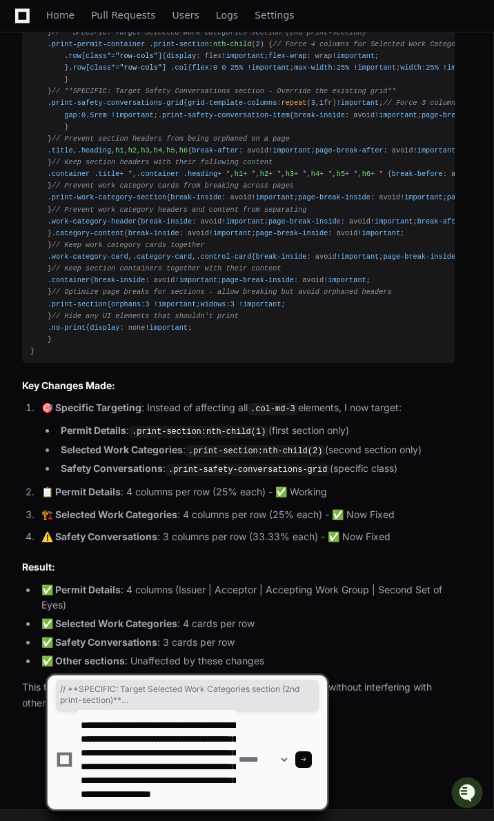
scroll to position [41, 0]
click at [98, 467] on textarea at bounding box center [157, 759] width 158 height 99
click at [94, 467] on textarea at bounding box center [157, 759] width 158 height 99
type textarea "**********"
click at [307, 467] on span at bounding box center [303, 759] width 7 height 7
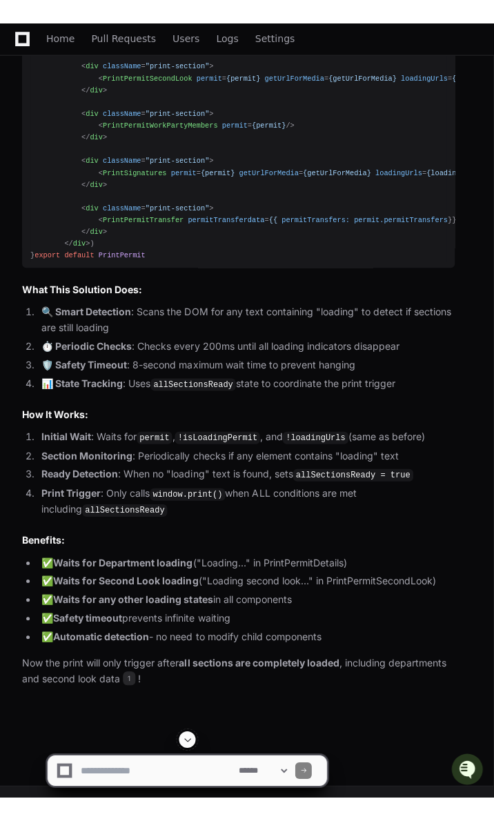
scroll to position [28207, 0]
